Goal: Task Accomplishment & Management: Use online tool/utility

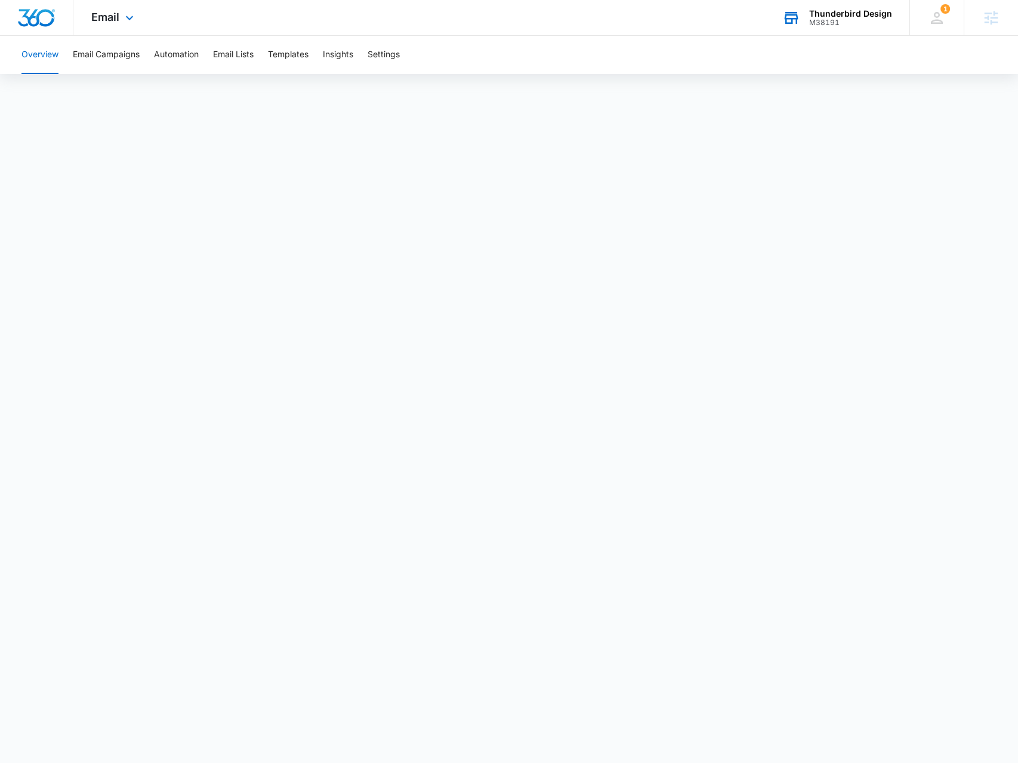
click at [819, 29] on div "Thunderbird Design M38191 Your Accounts View All" at bounding box center [836, 17] width 145 height 35
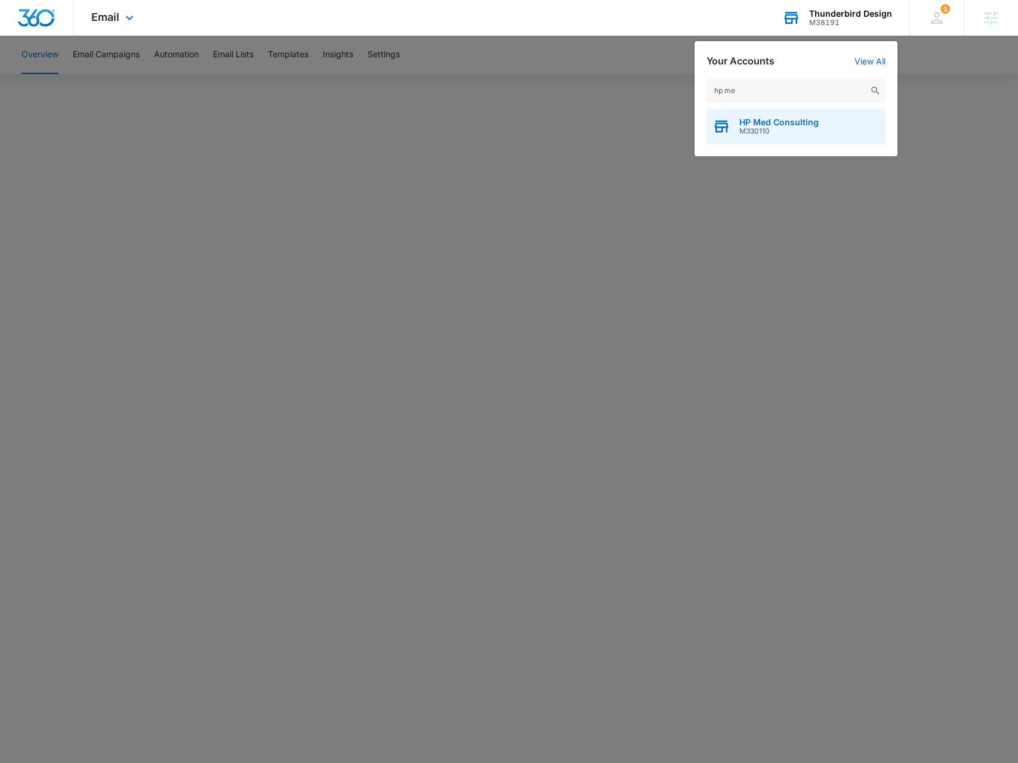
type input "hp me"
click at [767, 138] on div "HP Med Consulting M330110" at bounding box center [795, 127] width 179 height 36
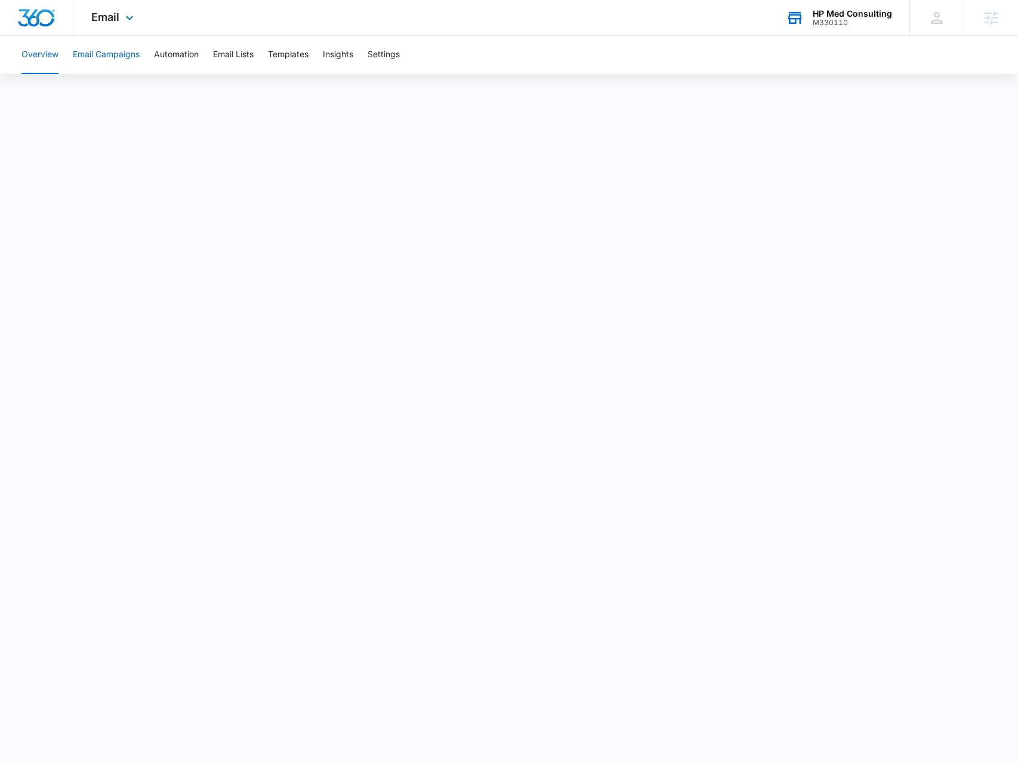
click at [119, 63] on button "Email Campaigns" at bounding box center [106, 55] width 67 height 38
drag, startPoint x: 123, startPoint y: 13, endPoint x: 136, endPoint y: 50, distance: 39.2
click at [124, 15] on icon at bounding box center [129, 18] width 14 height 14
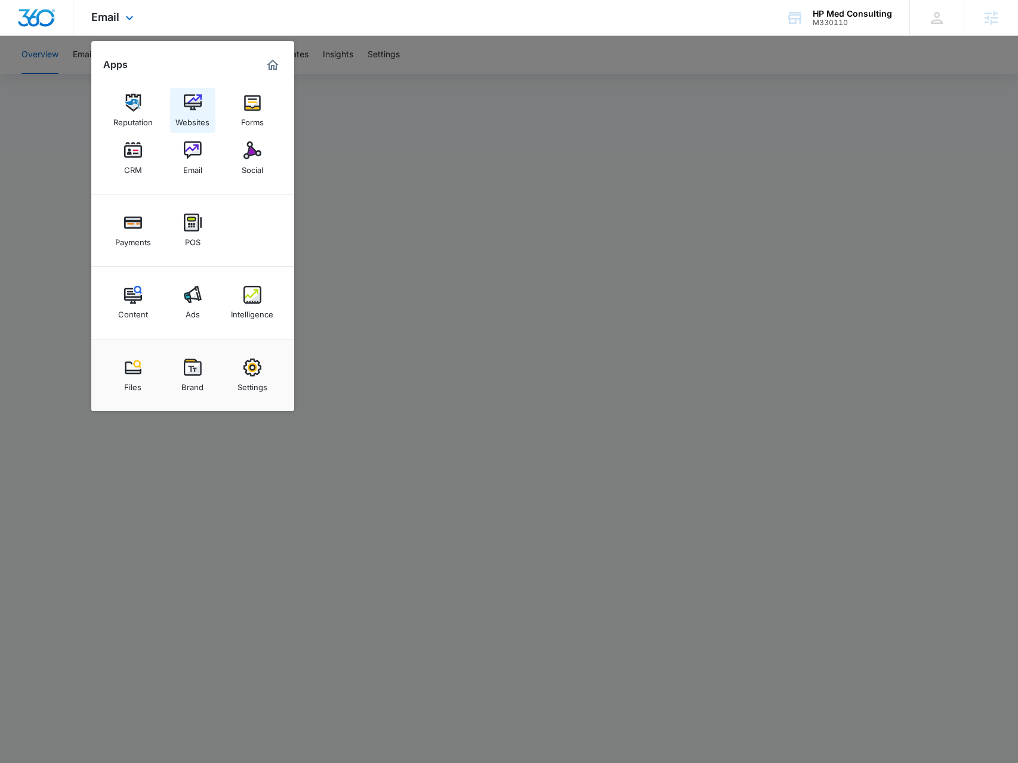
click at [177, 102] on link "Websites" at bounding box center [192, 110] width 45 height 45
